Goal: Information Seeking & Learning: Check status

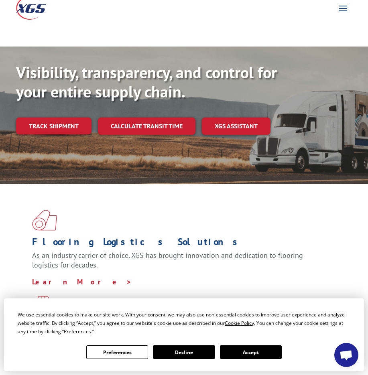
scroll to position [120, 0]
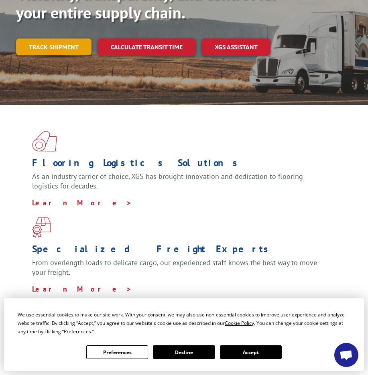
click at [55, 39] on link "Track shipment" at bounding box center [53, 47] width 75 height 17
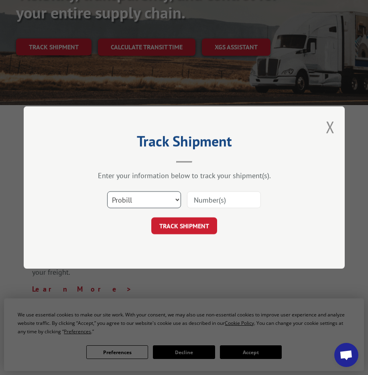
click at [164, 200] on select "Select category... Probill BOL PO" at bounding box center [144, 200] width 74 height 17
select select "bol"
click at [107, 192] on select "Select category... Probill BOL PO" at bounding box center [144, 200] width 74 height 17
click at [206, 202] on input at bounding box center [224, 200] width 74 height 17
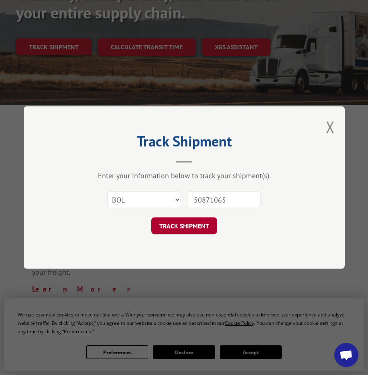
type input "50871065"
click at [198, 228] on button "TRACK SHIPMENT" at bounding box center [184, 226] width 66 height 17
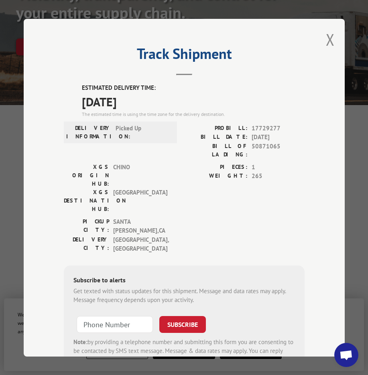
click at [315, 8] on div "Track Shipment ESTIMATED DELIVERY TIME: [DATE] The estimated time is using the …" at bounding box center [184, 187] width 368 height 375
click at [330, 35] on button "Close modal" at bounding box center [330, 39] width 9 height 21
